Goal: Check status: Check status

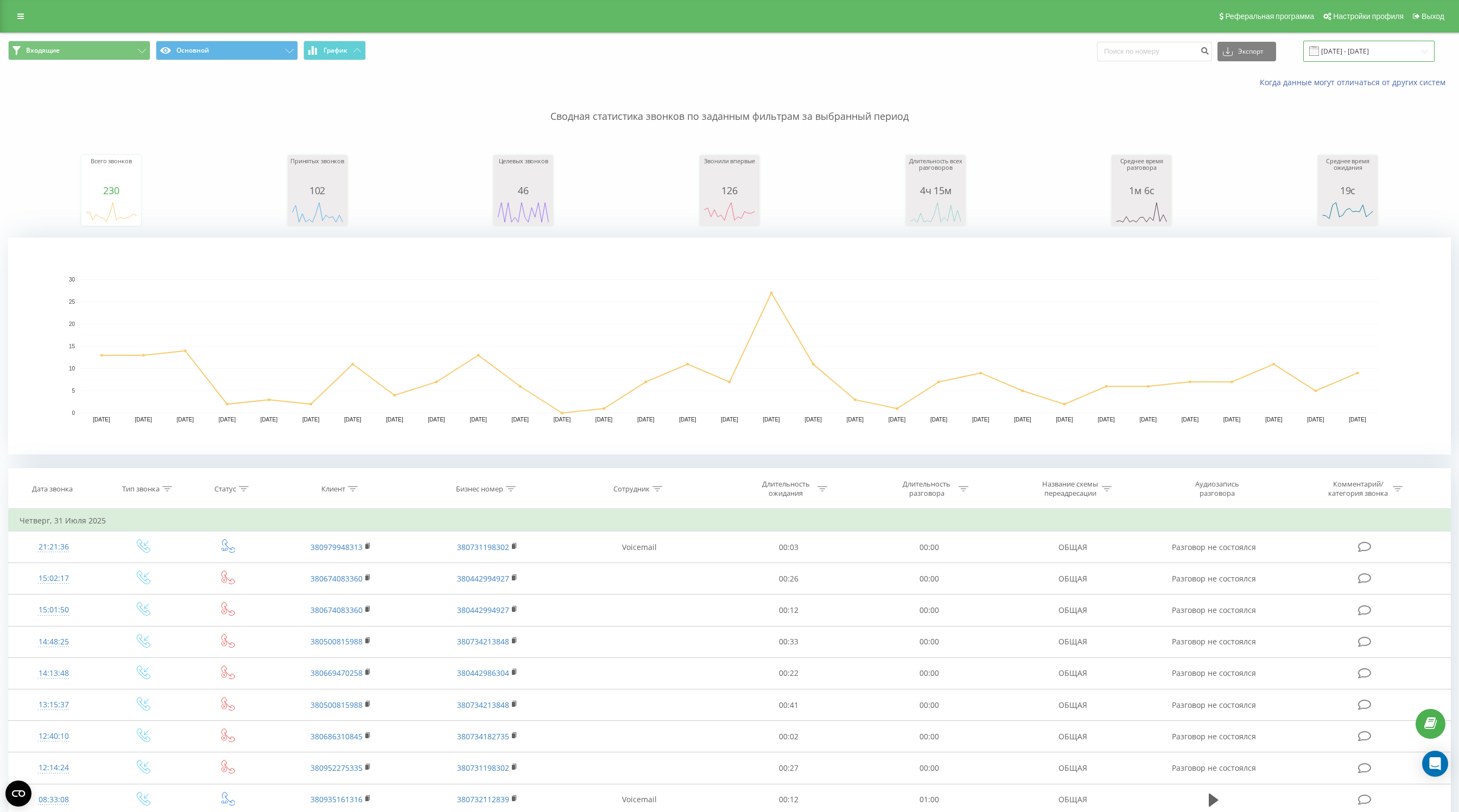
click at [1340, 52] on input "[DATE] - [DATE]" at bounding box center [1369, 51] width 131 height 21
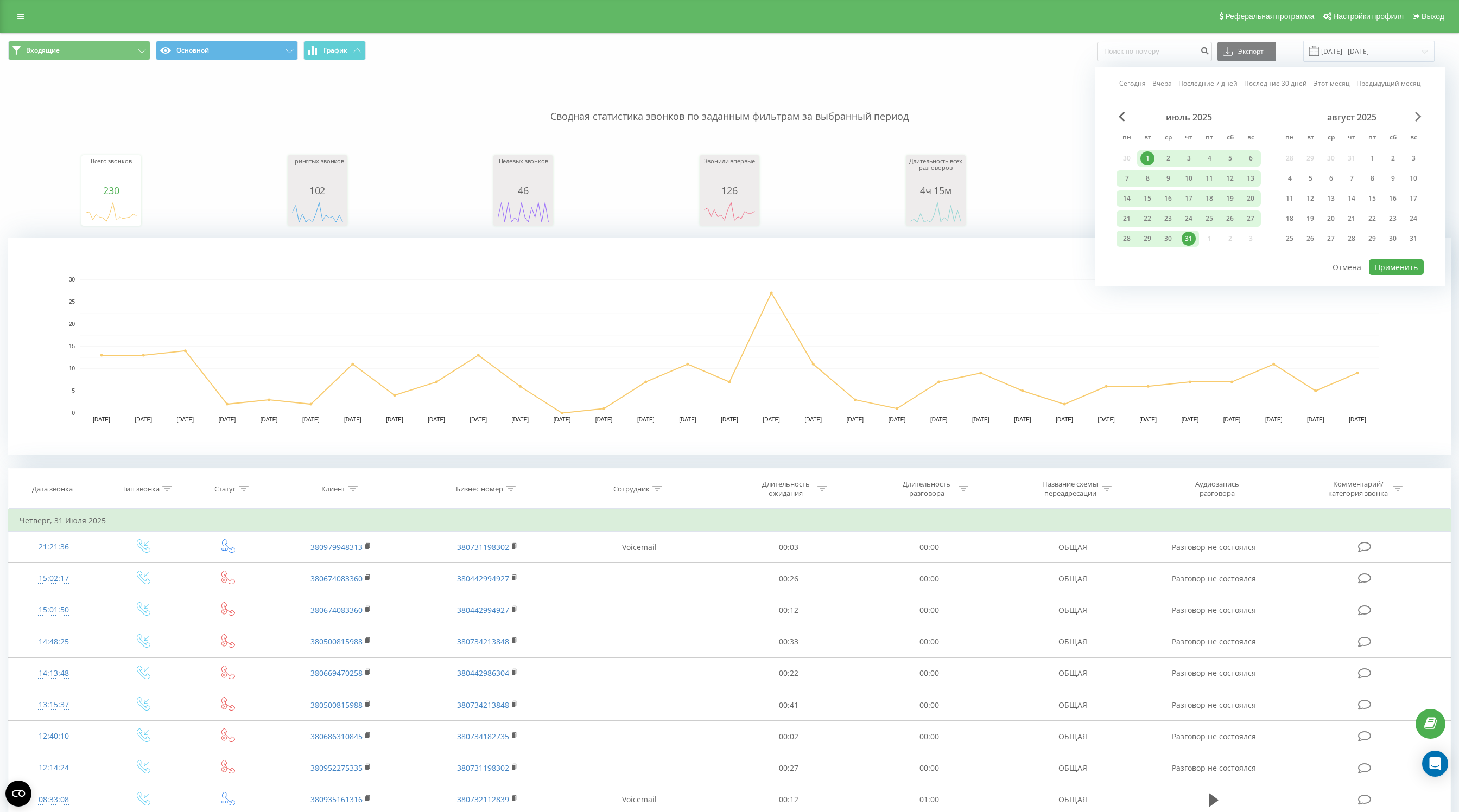
click at [1421, 117] on span "Next Month" at bounding box center [1418, 117] width 7 height 10
click at [1373, 198] on div "19" at bounding box center [1372, 198] width 14 height 14
click at [1398, 266] on button "Применить" at bounding box center [1396, 267] width 55 height 15
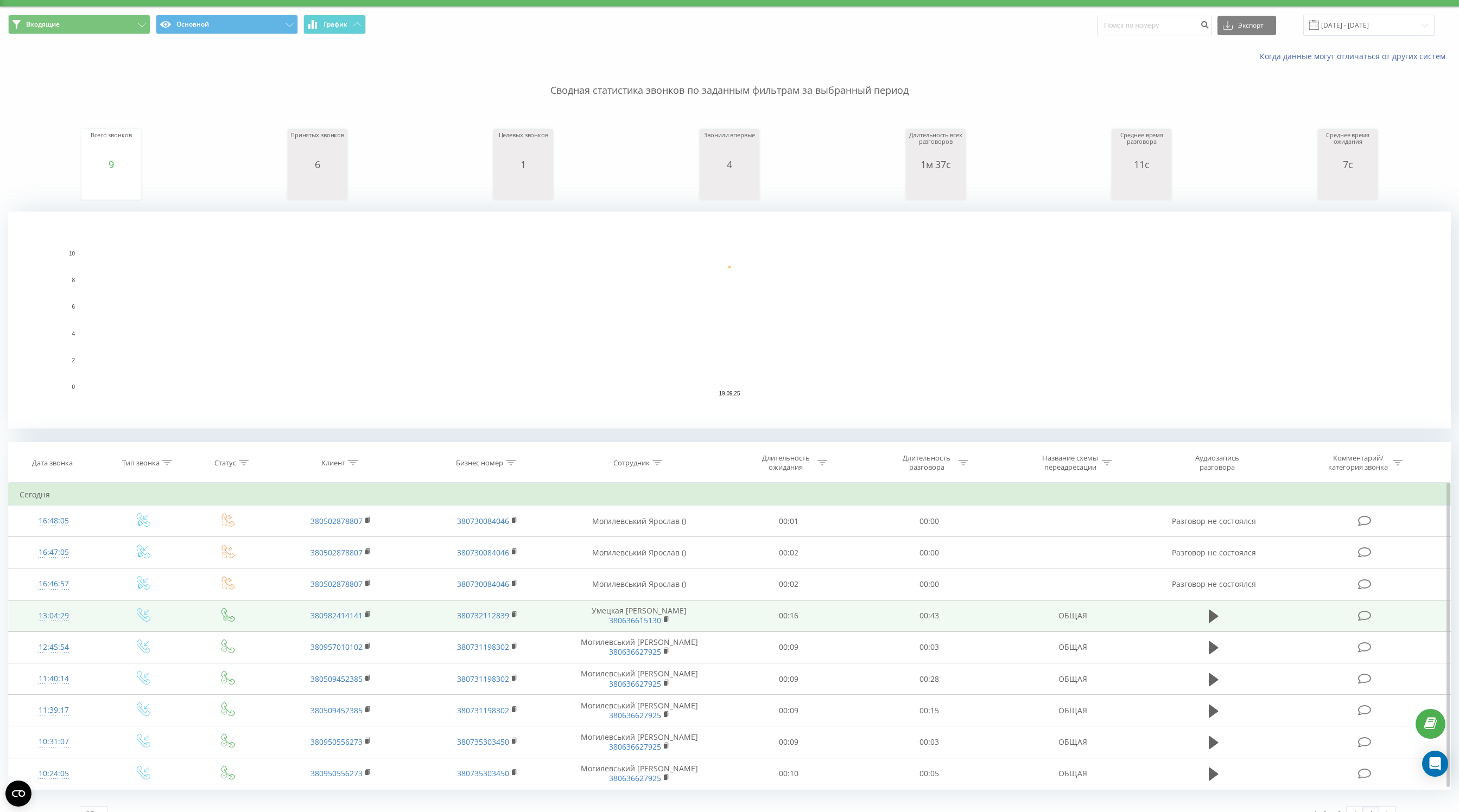
scroll to position [42, 0]
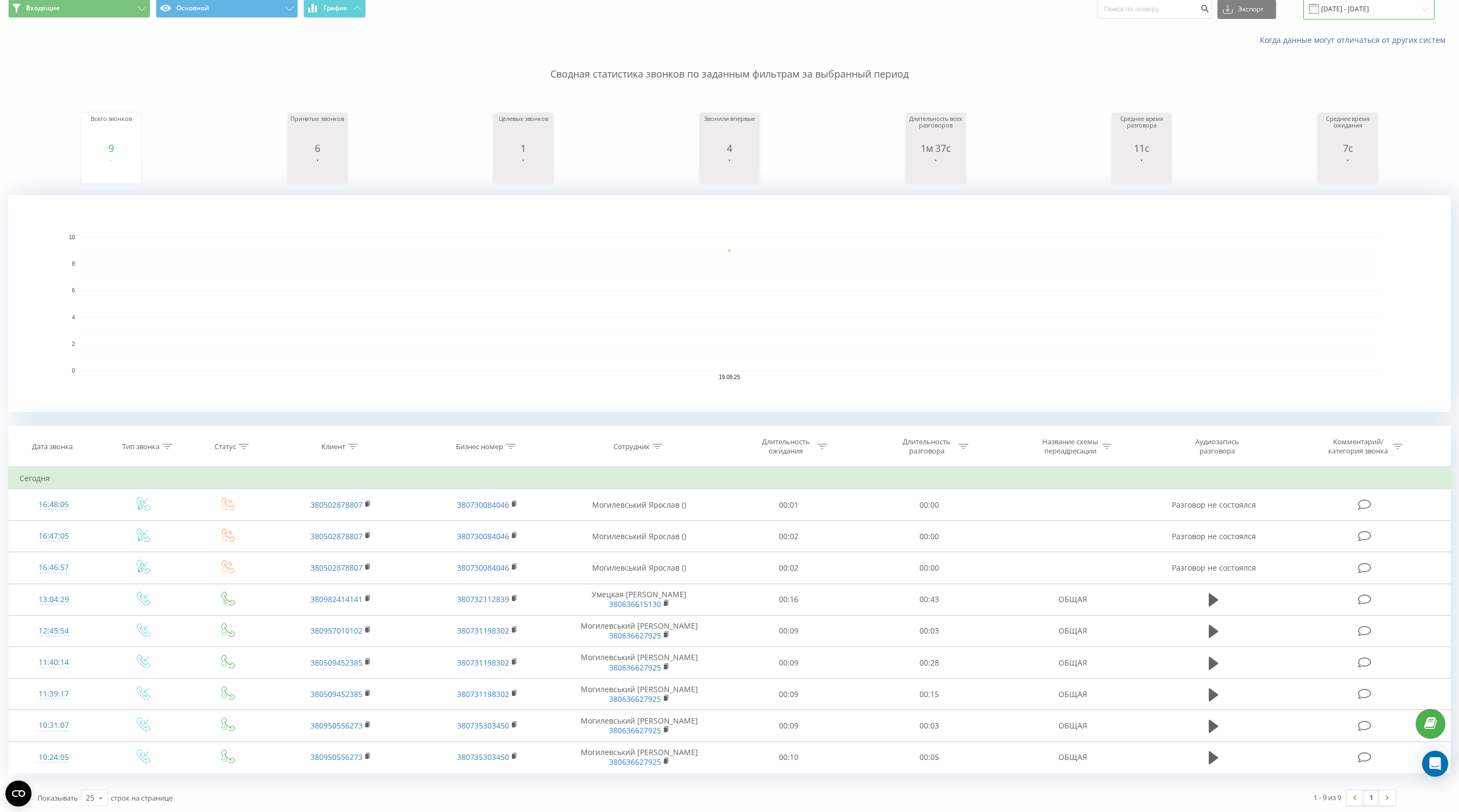
click at [1389, 9] on input "[DATE] - [DATE]" at bounding box center [1369, 9] width 131 height 21
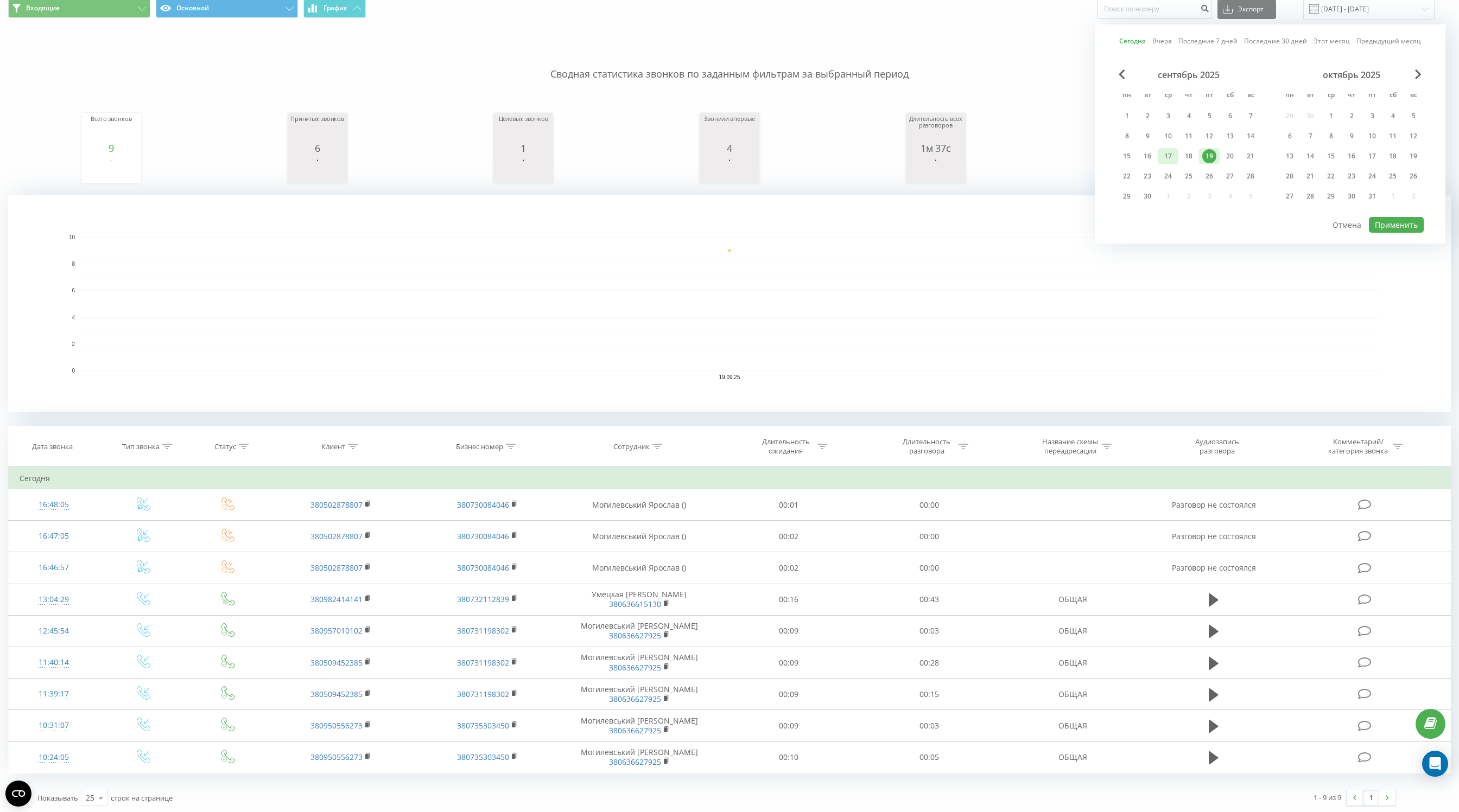
click at [1164, 156] on div "17" at bounding box center [1168, 156] width 14 height 14
click at [1400, 221] on button "Применить" at bounding box center [1396, 224] width 55 height 15
type input "[DATE] - [DATE]"
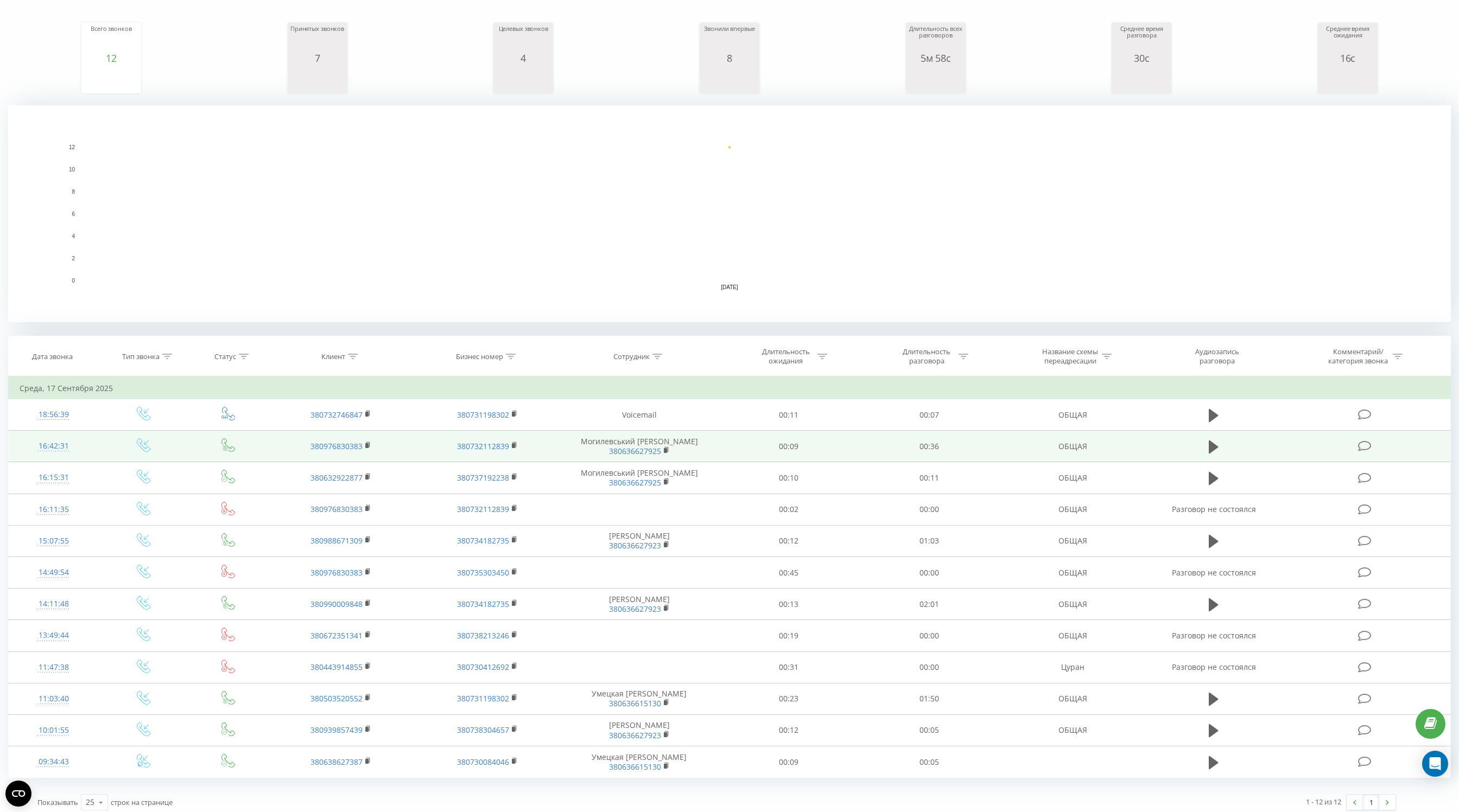
scroll to position [136, 0]
